Goal: Transaction & Acquisition: Download file/media

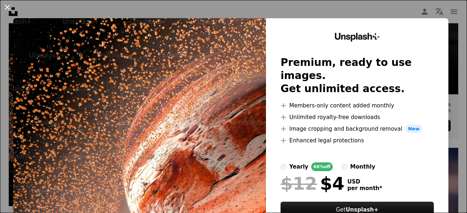
click at [7, 5] on button "An X shape" at bounding box center [7, 7] width 9 height 9
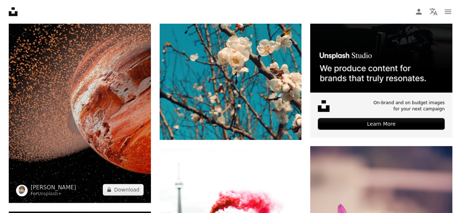
click at [63, 65] on img at bounding box center [80, 76] width 142 height 253
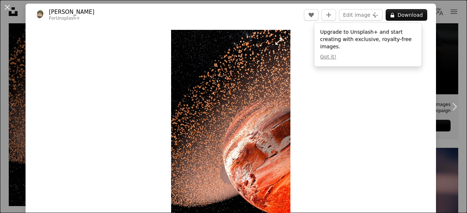
scroll to position [1, 0]
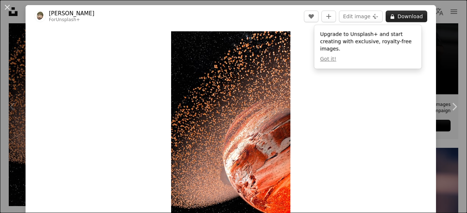
click at [400, 18] on button "A lock Download" at bounding box center [407, 17] width 42 height 12
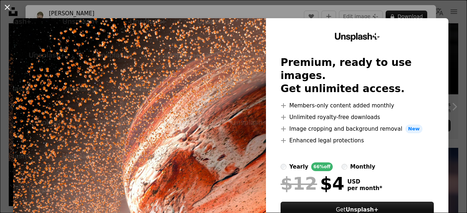
click at [7, 7] on button "An X shape" at bounding box center [7, 7] width 9 height 9
